Goal: Task Accomplishment & Management: Complete application form

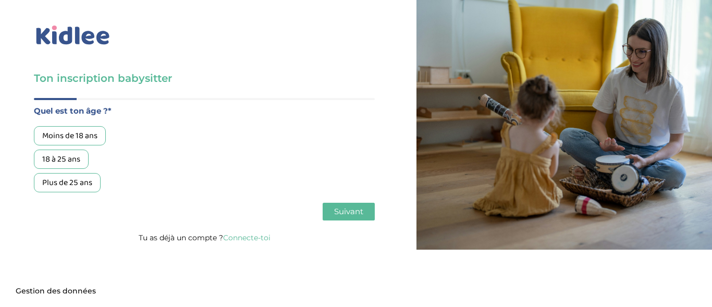
click at [76, 163] on div "18 à 25 ans" at bounding box center [61, 159] width 55 height 19
click at [363, 211] on span "Suivant" at bounding box center [348, 211] width 29 height 10
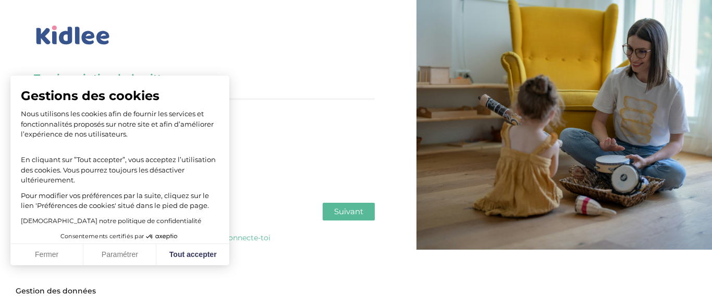
click at [359, 208] on span "Suivant" at bounding box center [348, 211] width 29 height 10
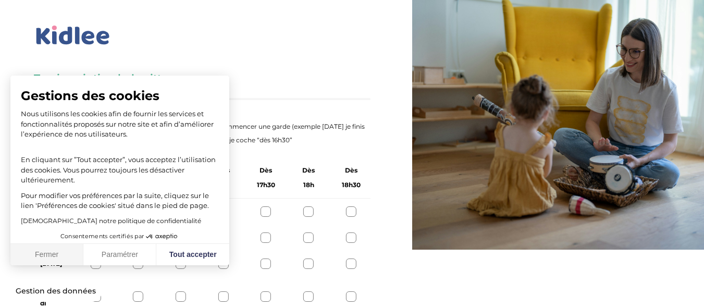
click at [65, 250] on button "Fermer" at bounding box center [46, 255] width 73 height 22
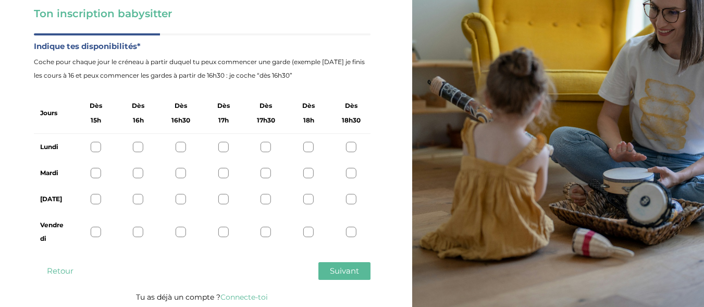
scroll to position [67, 0]
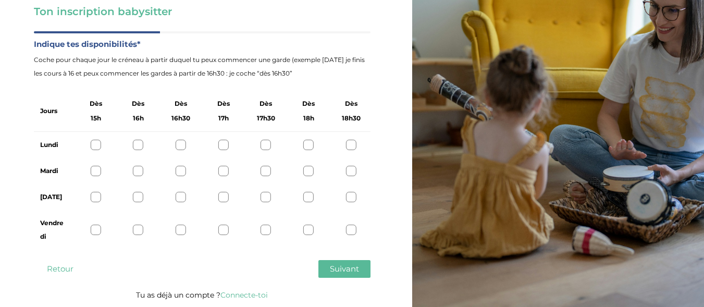
click at [304, 149] on div at bounding box center [308, 145] width 10 height 10
click at [91, 198] on div at bounding box center [96, 197] width 10 height 10
click at [309, 176] on div at bounding box center [308, 171] width 10 height 10
click at [306, 233] on div at bounding box center [308, 230] width 10 height 10
click at [354, 273] on span "Suivant" at bounding box center [344, 269] width 29 height 10
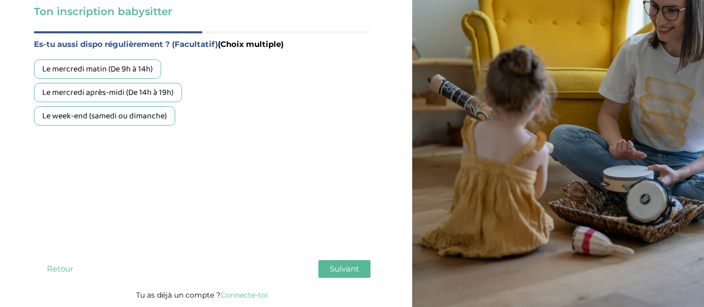
click at [52, 116] on div "Le week-end (samedi ou dimanche)" at bounding box center [104, 115] width 141 height 19
click at [49, 94] on div "Le mercredi après-midi (De 14h à 19h)" at bounding box center [108, 92] width 148 height 19
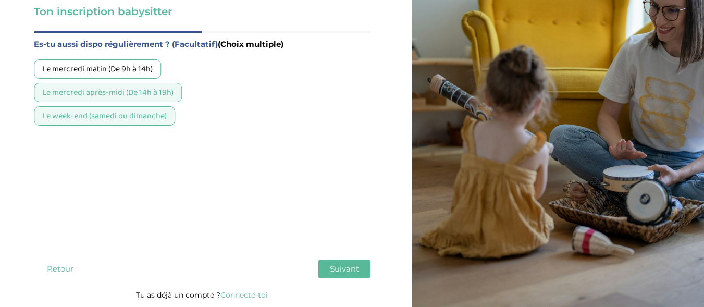
click at [351, 268] on span "Suivant" at bounding box center [344, 269] width 29 height 10
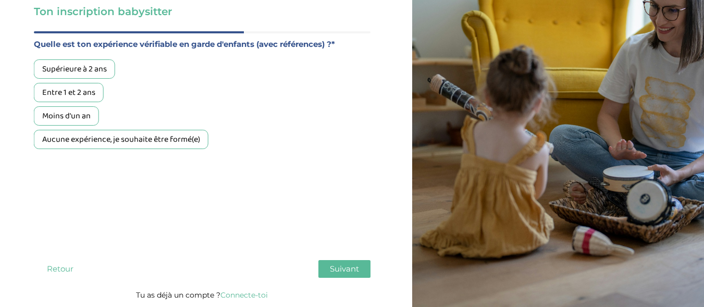
click at [192, 142] on div "Aucune expérience, je souhaite être formé(e)" at bounding box center [121, 139] width 175 height 19
click at [346, 271] on span "Suivant" at bounding box center [344, 269] width 29 height 10
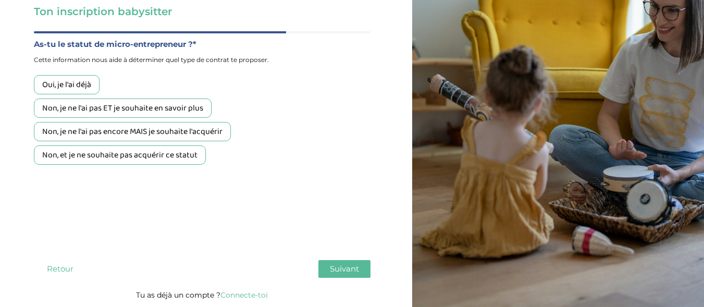
click at [188, 154] on div "Non, et je ne souhaite pas acquérir ce statut" at bounding box center [120, 154] width 172 height 19
click at [353, 271] on span "Suivant" at bounding box center [344, 269] width 29 height 10
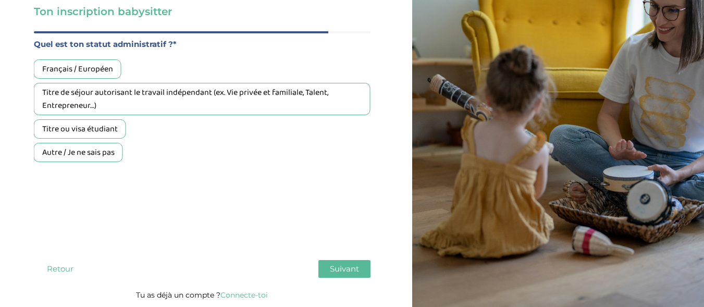
click at [97, 69] on div "Français / Européen" at bounding box center [78, 68] width 88 height 19
click at [353, 270] on span "Suivant" at bounding box center [344, 269] width 29 height 10
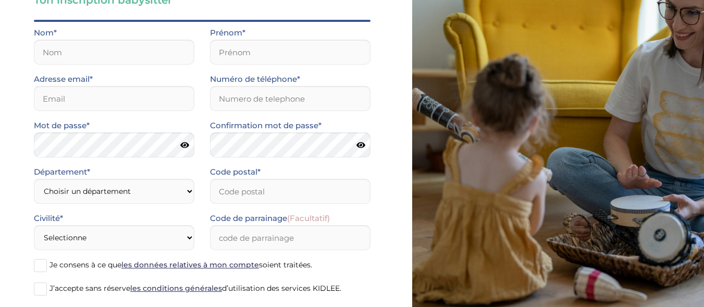
scroll to position [0, 0]
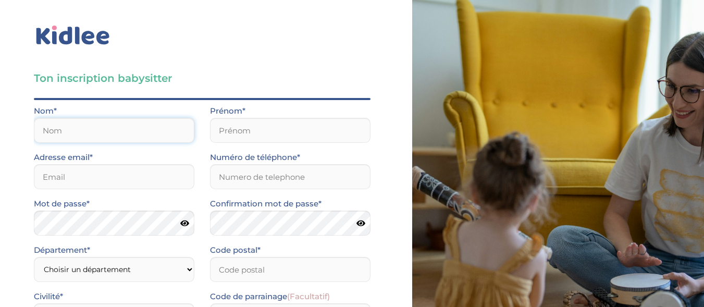
click at [71, 134] on input "text" at bounding box center [114, 130] width 160 height 25
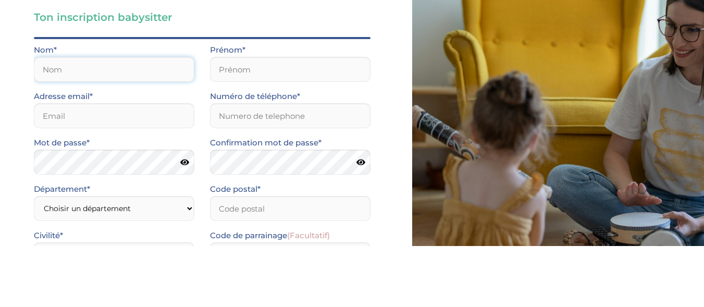
click at [73, 126] on input "text" at bounding box center [114, 130] width 160 height 25
type input "Bouscatel"
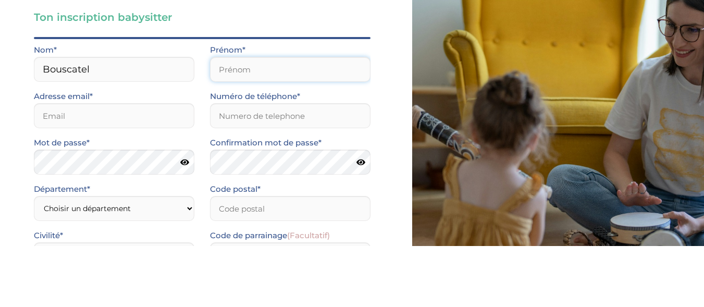
click at [308, 129] on input "text" at bounding box center [290, 130] width 160 height 25
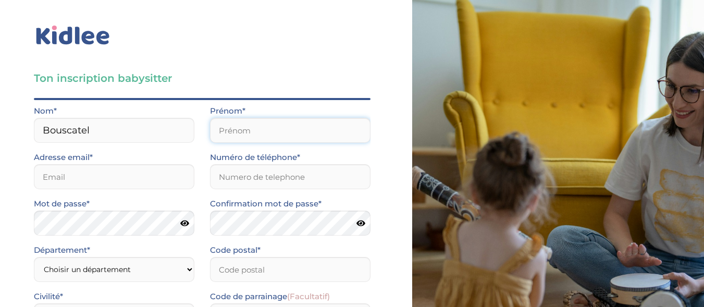
click at [332, 135] on input "text" at bounding box center [290, 130] width 160 height 25
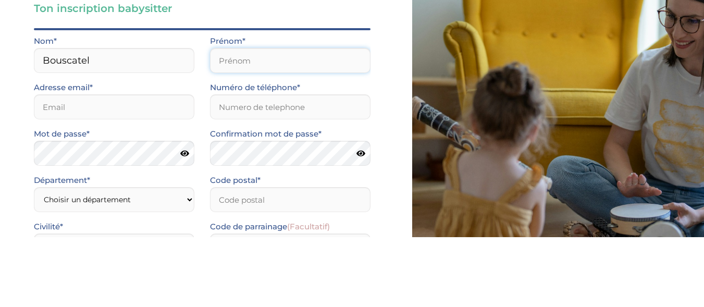
click at [329, 132] on input "text" at bounding box center [290, 130] width 160 height 25
type input "Paola"
click at [163, 178] on input "email" at bounding box center [114, 176] width 160 height 25
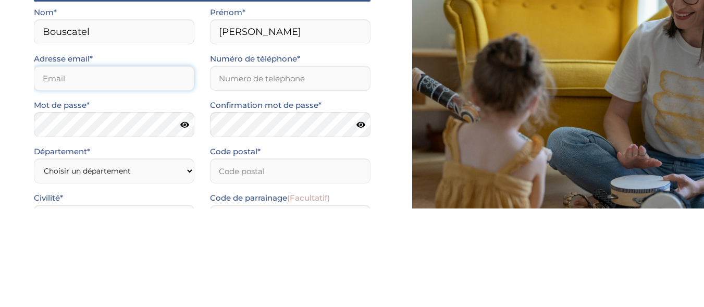
click at [169, 180] on input "email" at bounding box center [114, 176] width 160 height 25
type input "paolabouscatel@gmail.com"
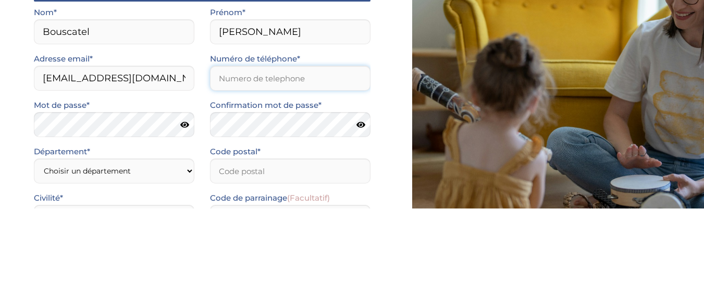
click at [290, 180] on input "Numéro de téléphone*" at bounding box center [290, 176] width 160 height 25
type input "0658440097"
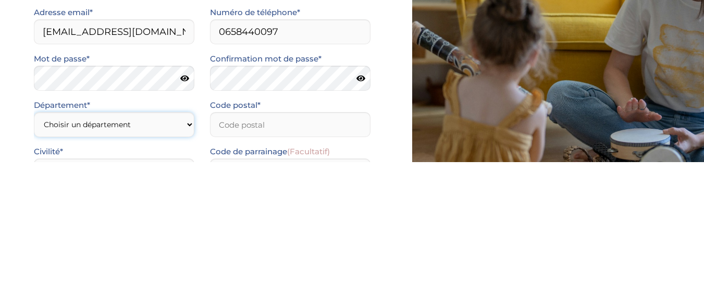
click at [59, 262] on select "Choisir un département Paris (75) Hauts-de-Seine (92) Yvelines (78) Val-de-Marn…" at bounding box center [114, 269] width 160 height 25
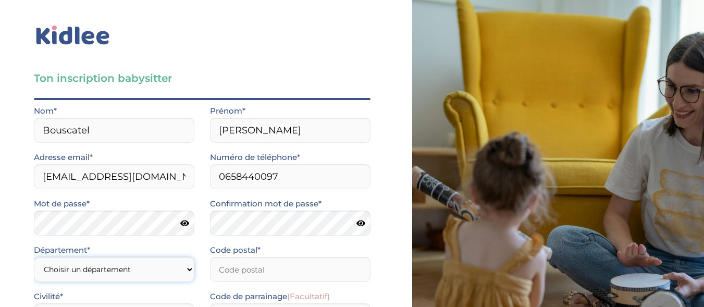
select select "94"
click at [34, 257] on select "Choisir un département Paris (75) Hauts-de-Seine (92) Yvelines (78) Val-de-Marn…" at bounding box center [114, 269] width 160 height 25
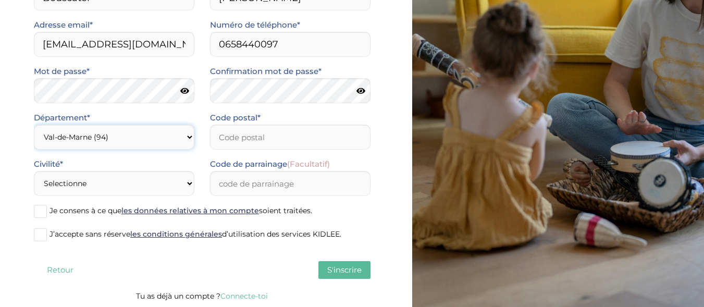
scroll to position [133, 0]
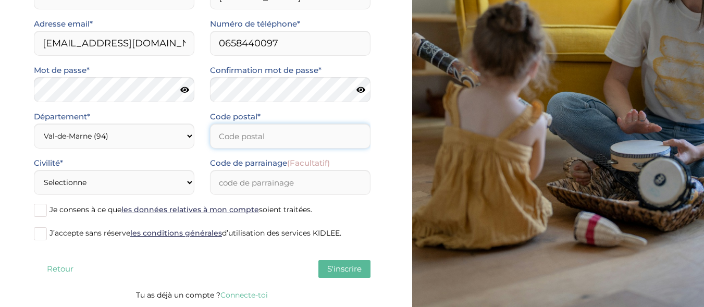
click at [280, 139] on input "Code postal*" at bounding box center [290, 135] width 160 height 25
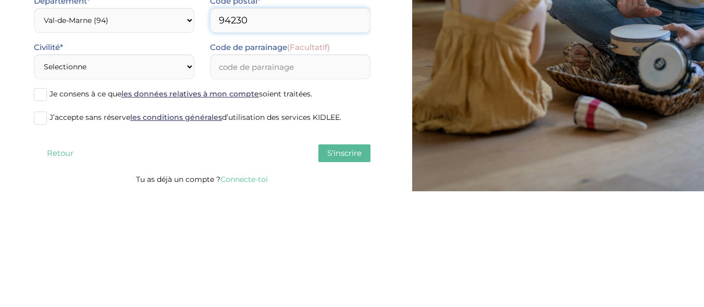
type input "94230"
click at [184, 193] on select "Selectionne Mr Mme" at bounding box center [114, 182] width 160 height 25
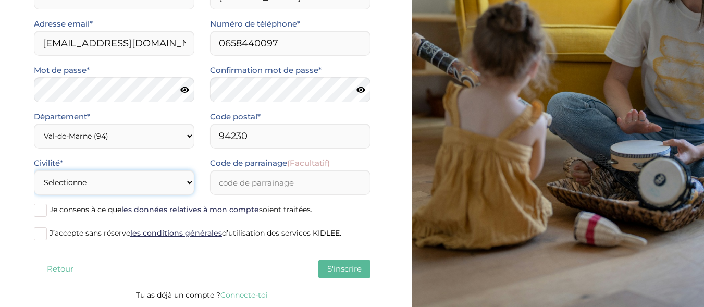
select select "1"
click at [34, 170] on select "Selectionne Mr Mme" at bounding box center [114, 182] width 160 height 25
click at [45, 210] on span at bounding box center [40, 210] width 13 height 13
click at [0, 0] on input "Je consens à ce que les données relatives à mon compte soient traitées." at bounding box center [0, 0] width 0 height 0
click at [35, 238] on span at bounding box center [40, 233] width 13 height 13
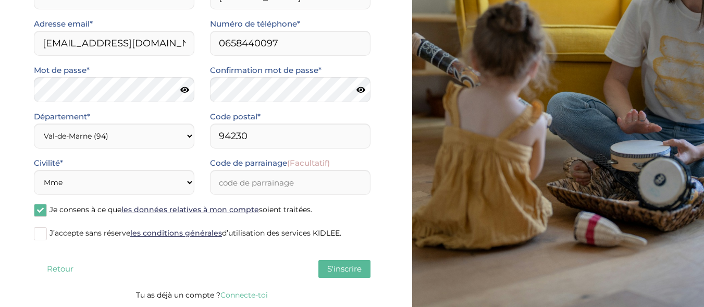
click at [0, 0] on input "J’accepte sans réserve les conditions générales d’utilisation des services KIDL…" at bounding box center [0, 0] width 0 height 0
click at [353, 272] on span "S'inscrire" at bounding box center [344, 269] width 34 height 10
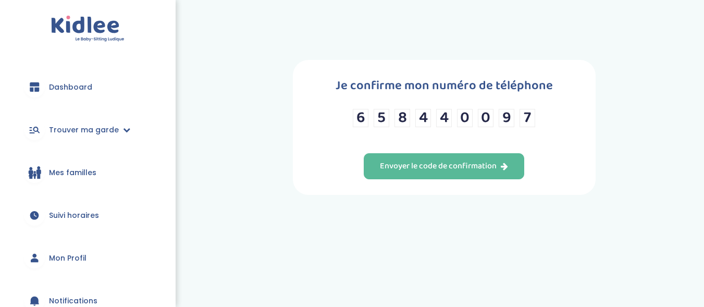
click at [431, 281] on div "trouver ma garde Dashboard Mon profil Mes famille Mes documents Dashboard Trouv…" at bounding box center [352, 182] width 704 height 365
click at [385, 117] on input "5" at bounding box center [382, 118] width 16 height 18
click at [594, 91] on div "Je confirme mon numéro de téléphone 6 5 8 4 4 0 0 9 7 Envoyer le code de confir…" at bounding box center [444, 127] width 303 height 135
click at [487, 168] on div "Envoyer le code de confirmation" at bounding box center [444, 166] width 128 height 12
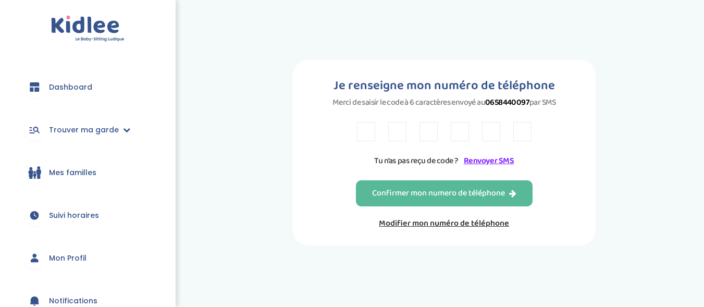
click at [368, 127] on input "text" at bounding box center [366, 131] width 18 height 19
type input "9"
type input "C"
type input "Y"
type input "N"
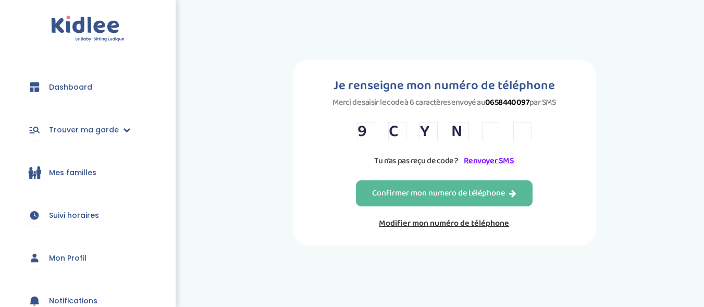
type input "N"
type input "H"
click at [615, 98] on div "Je renseigne mon numéro de téléphone Merci de saisir le code à 6 caractères env…" at bounding box center [444, 152] width 504 height 185
click at [513, 198] on div "Confirmer mon numero de téléphone" at bounding box center [444, 194] width 144 height 12
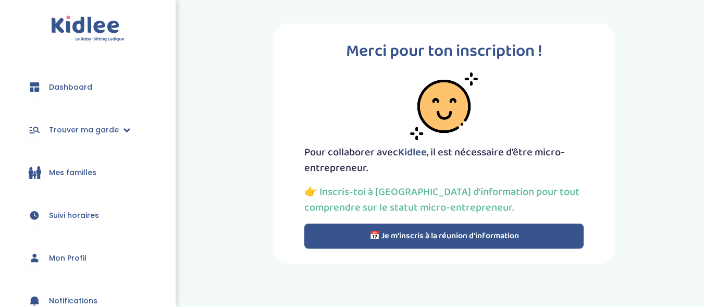
click at [32, 91] on icon at bounding box center [34, 86] width 9 height 9
click at [52, 82] on span "Dashboard" at bounding box center [70, 87] width 43 height 11
click at [42, 133] on div at bounding box center [34, 129] width 21 height 21
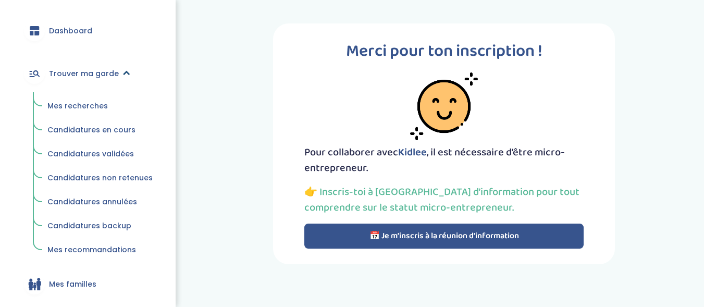
scroll to position [82, 0]
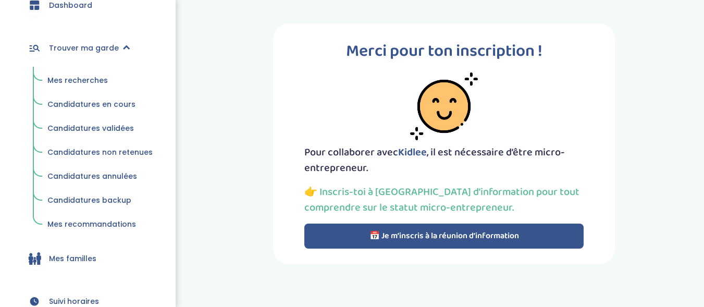
click at [65, 82] on span "Mes recherches" at bounding box center [77, 80] width 60 height 10
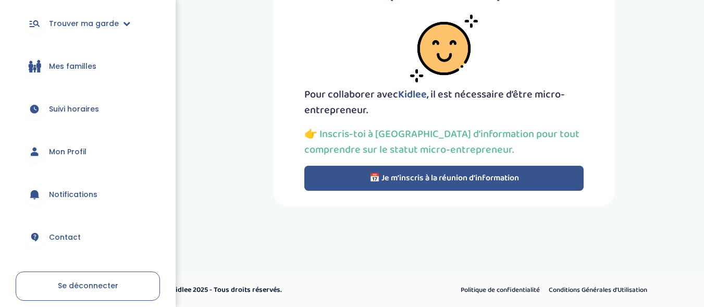
scroll to position [109, 0]
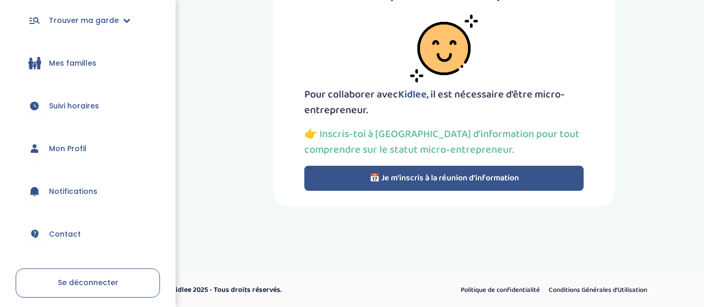
click at [52, 98] on link "Suivi horaires" at bounding box center [88, 106] width 144 height 38
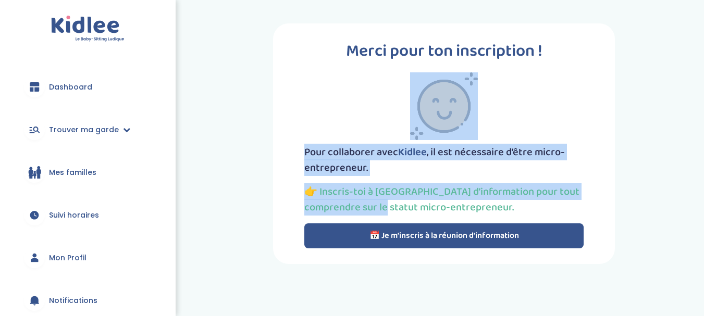
drag, startPoint x: 176, startPoint y: 141, endPoint x: 177, endPoint y: 220, distance: 79.7
click at [177, 220] on div "Merci pour ton inscription ! Pour collaborer avec [PERSON_NAME] , il est nécess…" at bounding box center [445, 144] width 536 height 256
click at [111, 252] on link "Mon Profil" at bounding box center [88, 258] width 144 height 38
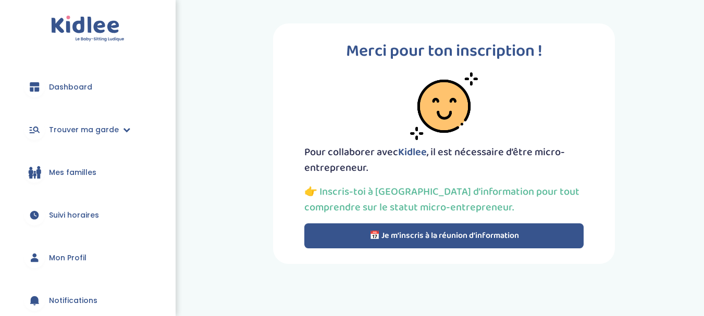
click at [59, 257] on span "Mon Profil" at bounding box center [68, 258] width 38 height 11
